Goal: Find specific fact: Find specific fact

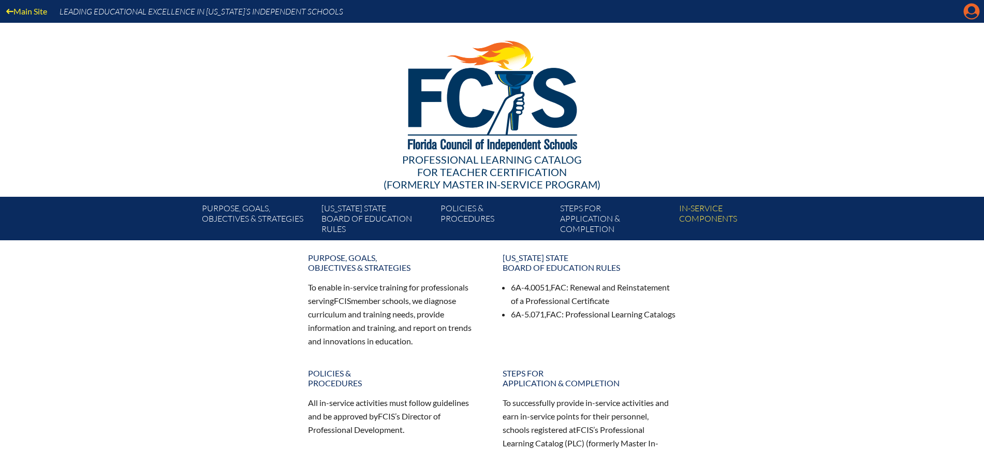
click at [978, 12] on icon at bounding box center [972, 12] width 16 height 16
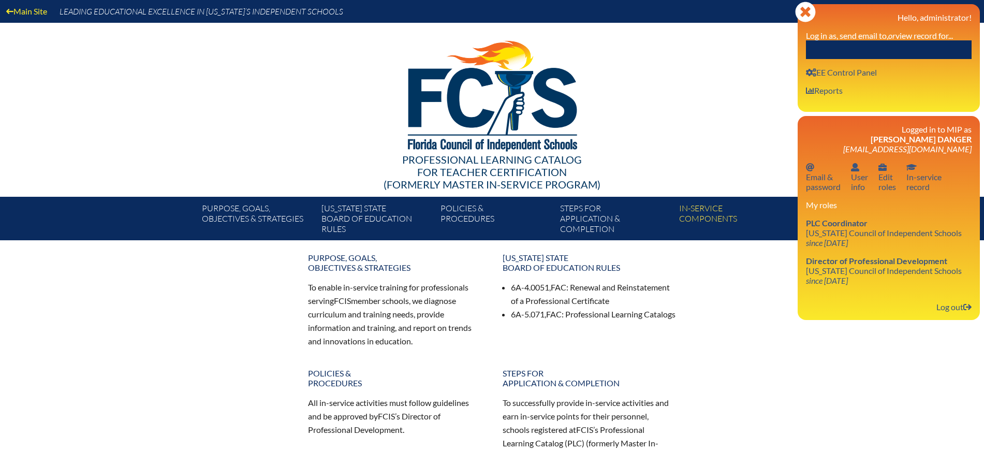
click at [888, 53] on input "text" at bounding box center [889, 49] width 166 height 19
paste input "[PERSON_NAME]"
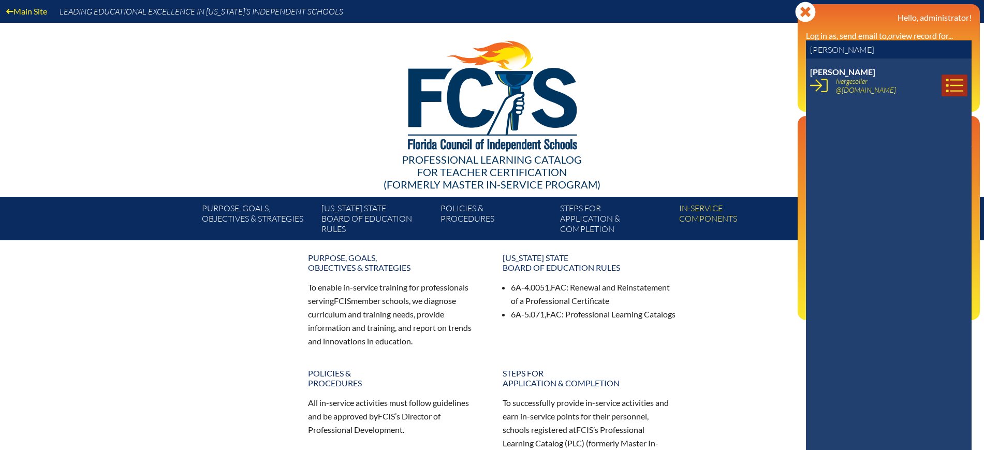
type input "[PERSON_NAME]"
click at [946, 86] on icon at bounding box center [955, 86] width 18 height 18
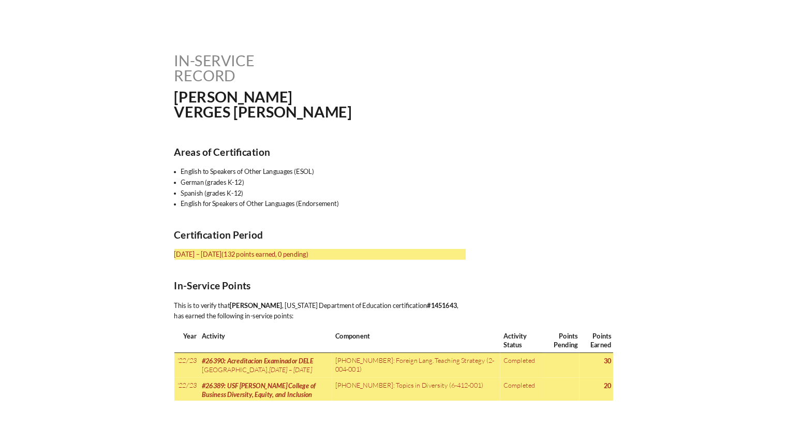
scroll to position [259, 0]
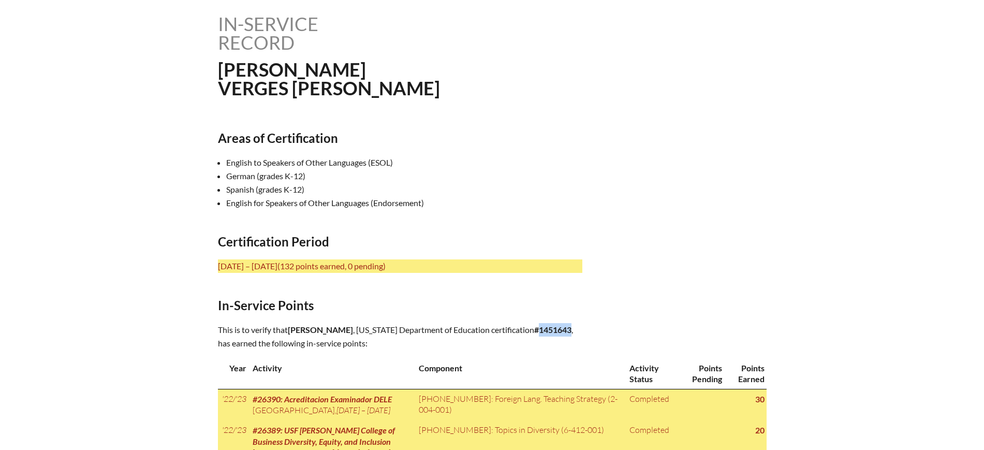
drag, startPoint x: 421, startPoint y: 340, endPoint x: 390, endPoint y: 344, distance: 30.8
click at [534, 334] on b "#1451643" at bounding box center [552, 330] width 37 height 10
copy b "1451643"
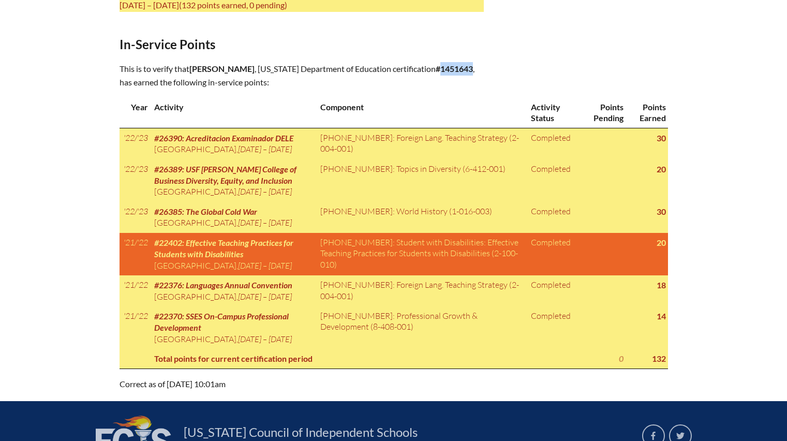
scroll to position [506, 0]
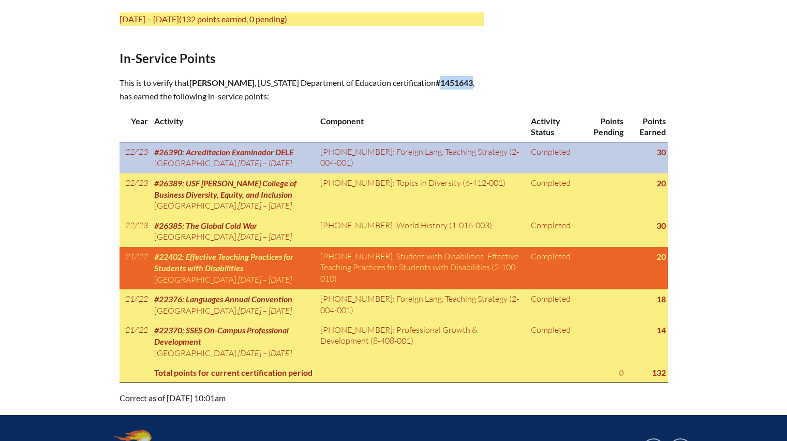
copy b "1451643"
